Goal: Check status: Check status

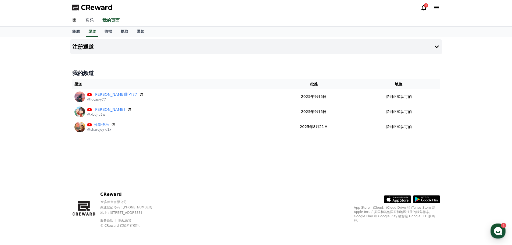
click at [91, 22] on font "音乐" at bounding box center [89, 20] width 9 height 5
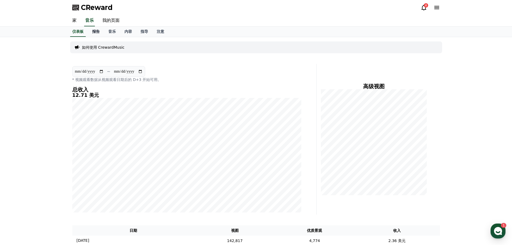
click at [95, 34] on font "报告" at bounding box center [96, 31] width 8 height 4
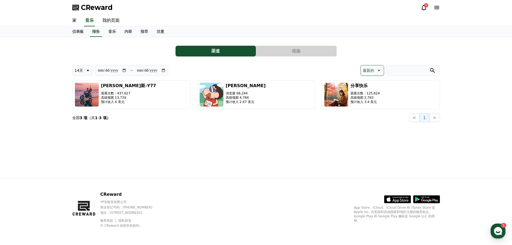
click at [422, 5] on icon at bounding box center [423, 7] width 6 height 6
click at [423, 6] on icon at bounding box center [423, 7] width 6 height 6
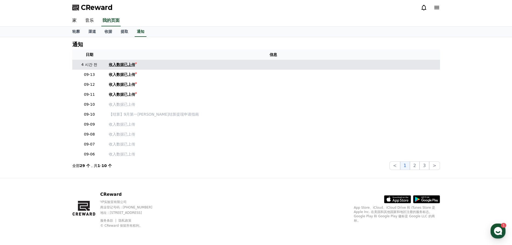
click at [133, 63] on font "收入数据已上传" at bounding box center [122, 64] width 26 height 4
